Goal: Information Seeking & Learning: Learn about a topic

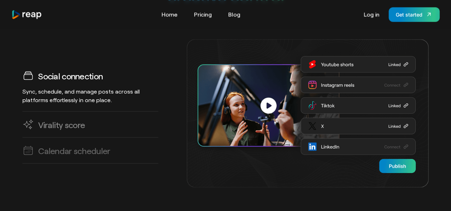
scroll to position [1961, 0]
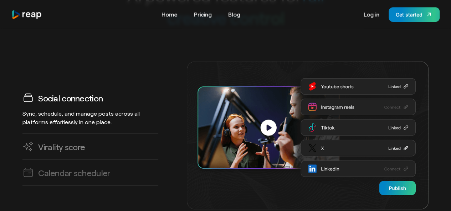
click at [55, 141] on h3 "Virality score" at bounding box center [61, 146] width 47 height 11
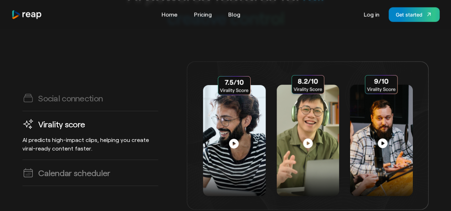
click at [70, 160] on link "Calendar scheduler Plan, organize, and automate your content publishing with mu…" at bounding box center [90, 173] width 136 height 26
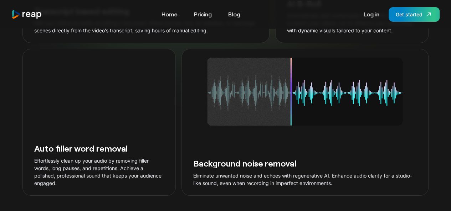
scroll to position [1271, 0]
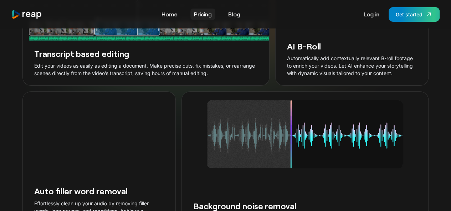
click at [201, 15] on link "Pricing" at bounding box center [202, 14] width 25 height 11
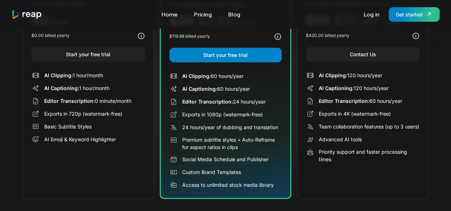
scroll to position [143, 0]
